Goal: Task Accomplishment & Management: Complete application form

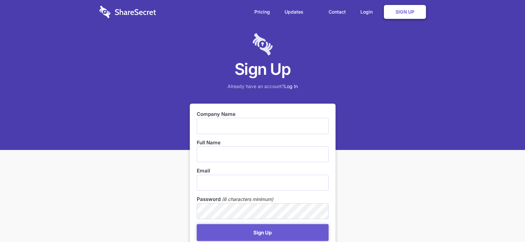
scroll to position [33, 0]
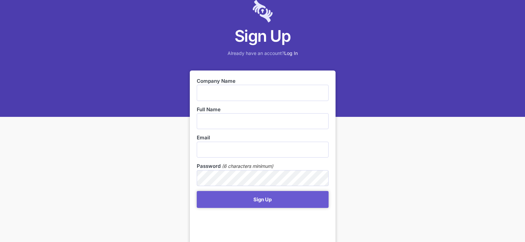
click at [215, 92] on input "text" at bounding box center [263, 93] width 132 height 16
type input "0"
